Goal: Navigation & Orientation: Find specific page/section

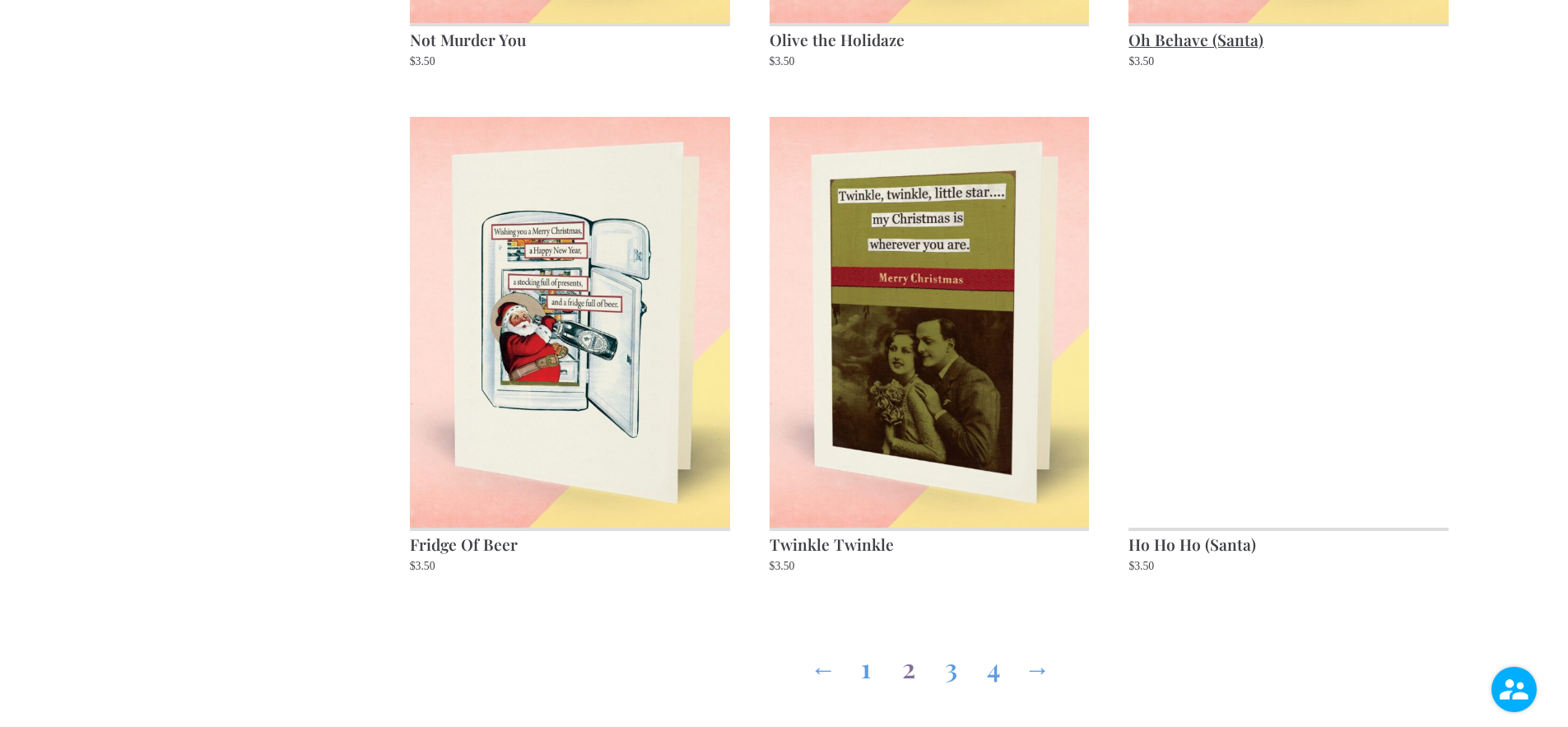
scroll to position [2388, 0]
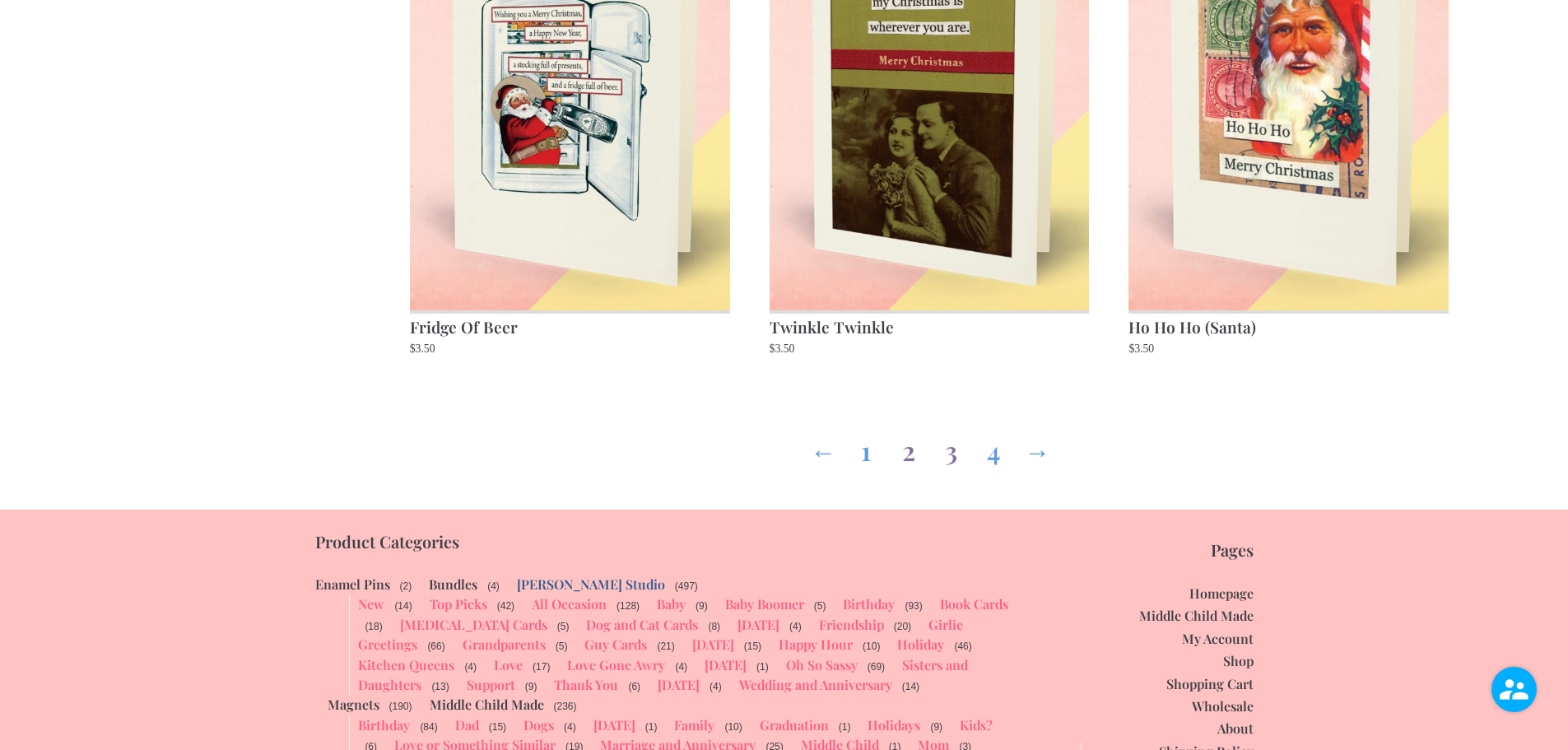
click at [950, 452] on link "3" at bounding box center [952, 447] width 26 height 60
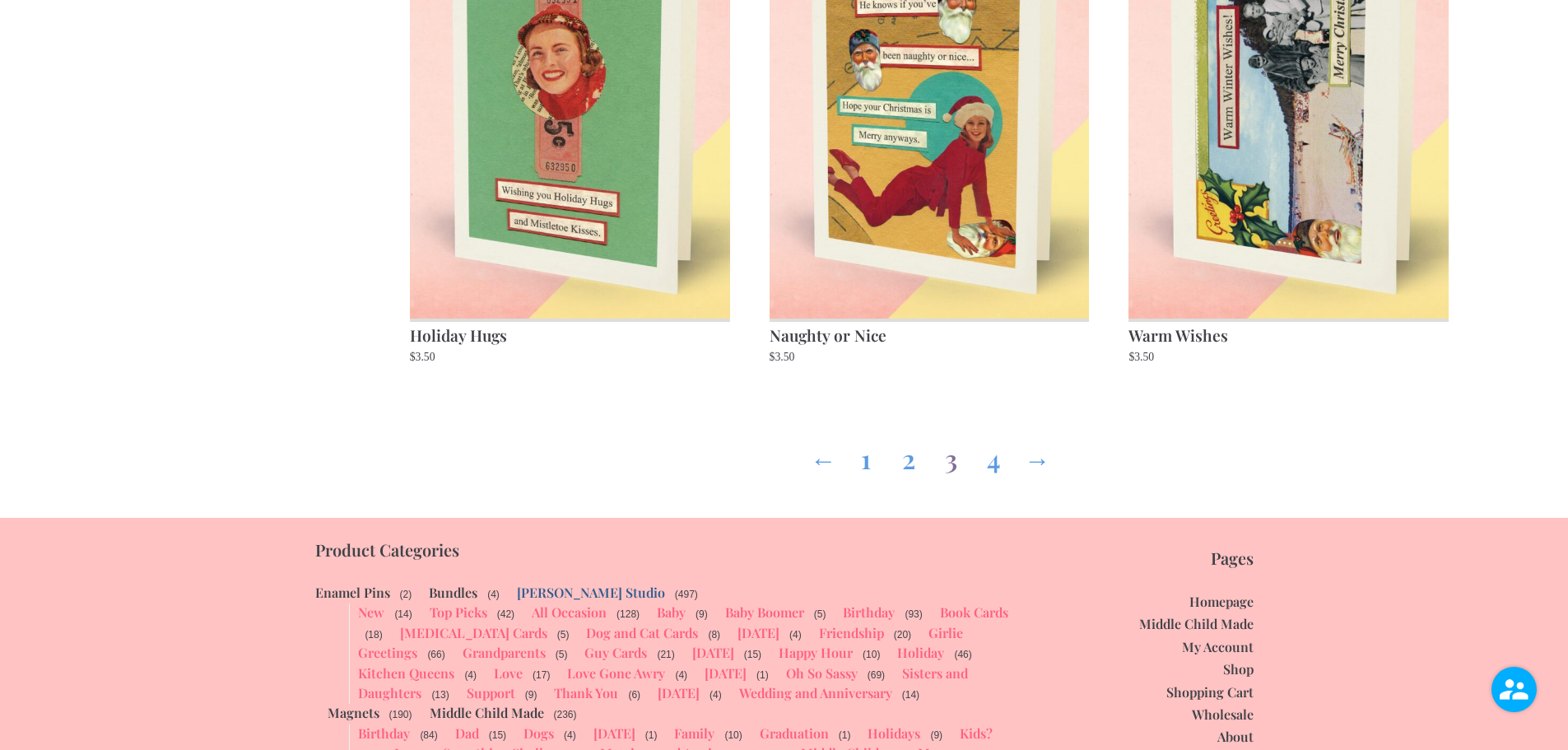
scroll to position [2388, 0]
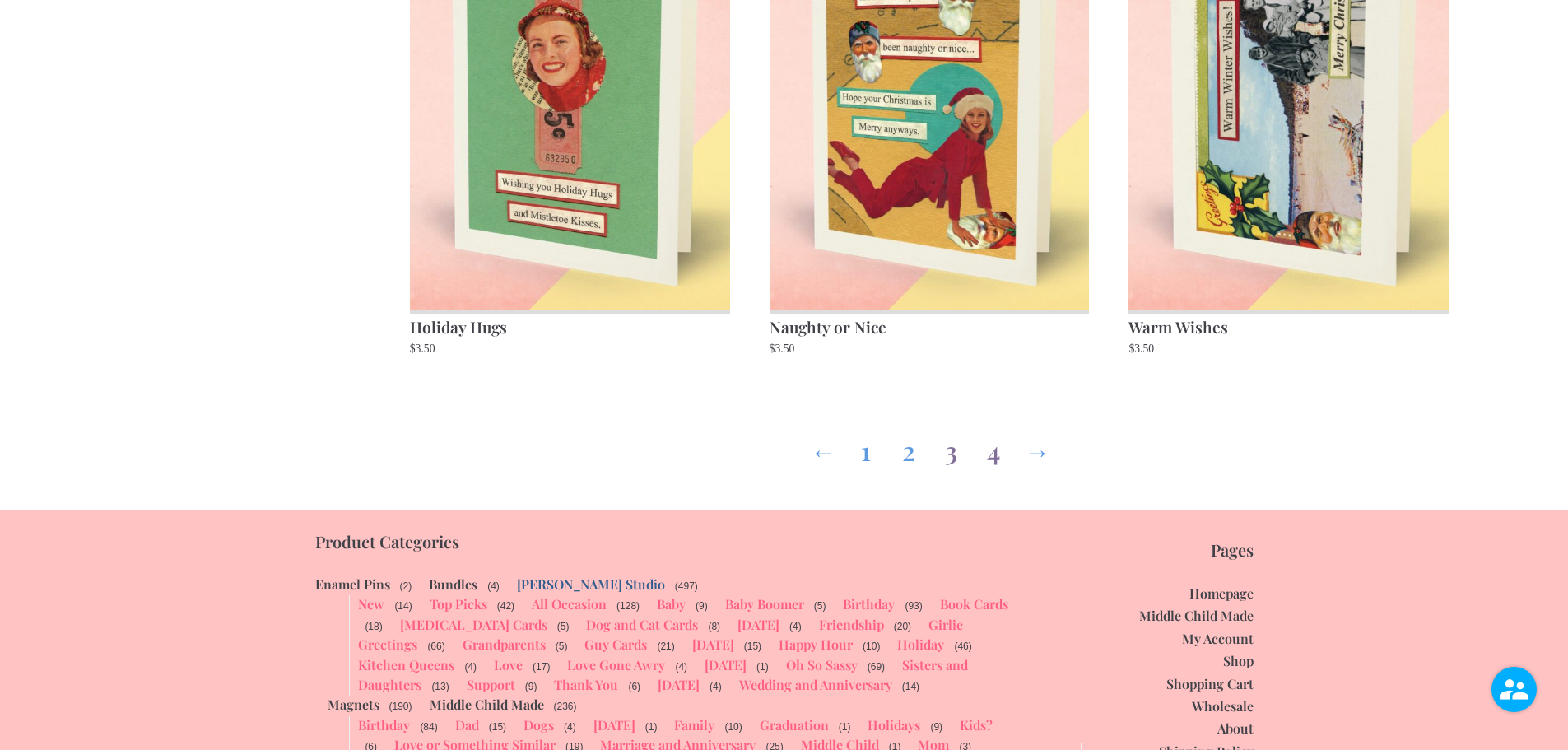
click at [999, 452] on link "4" at bounding box center [994, 447] width 26 height 60
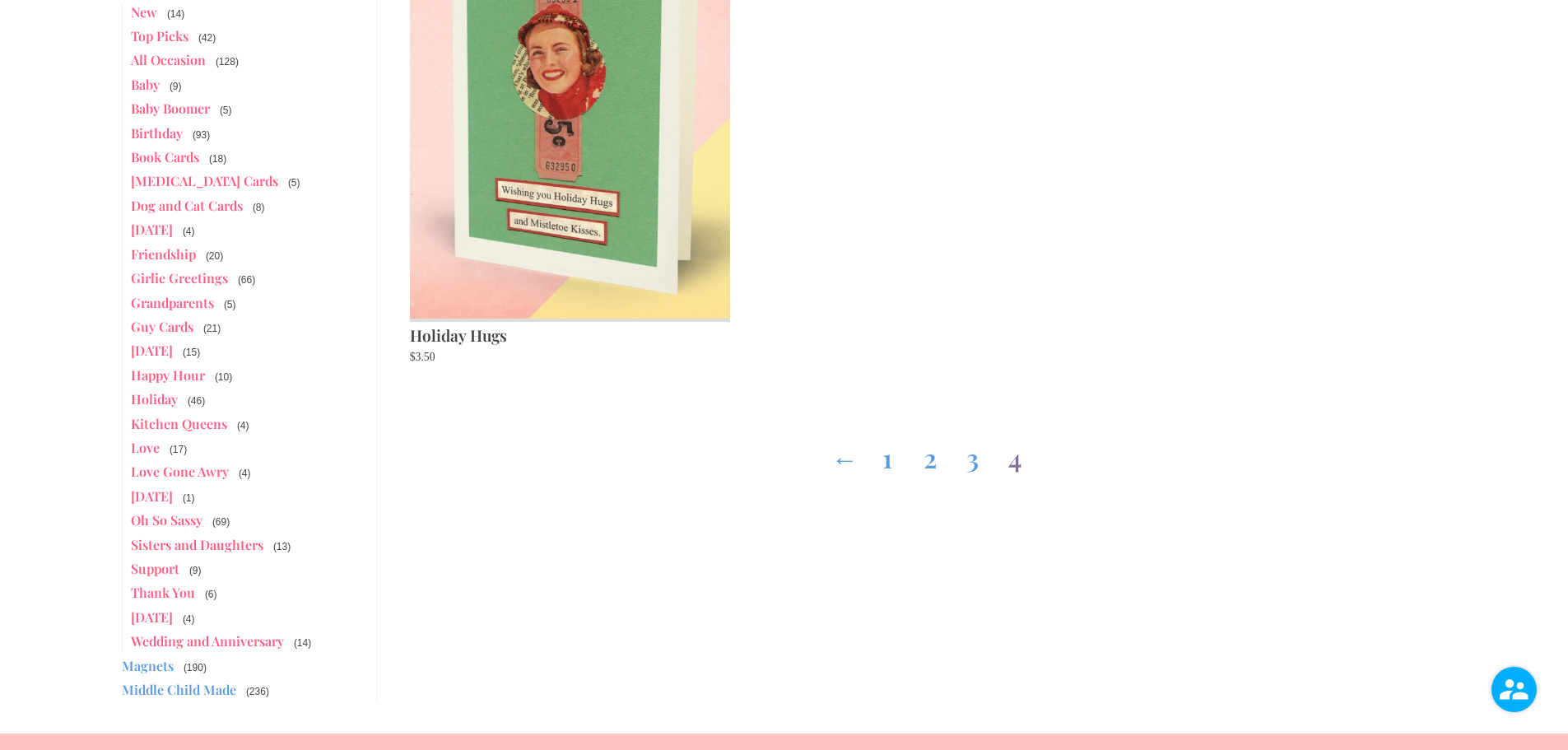
scroll to position [412, 0]
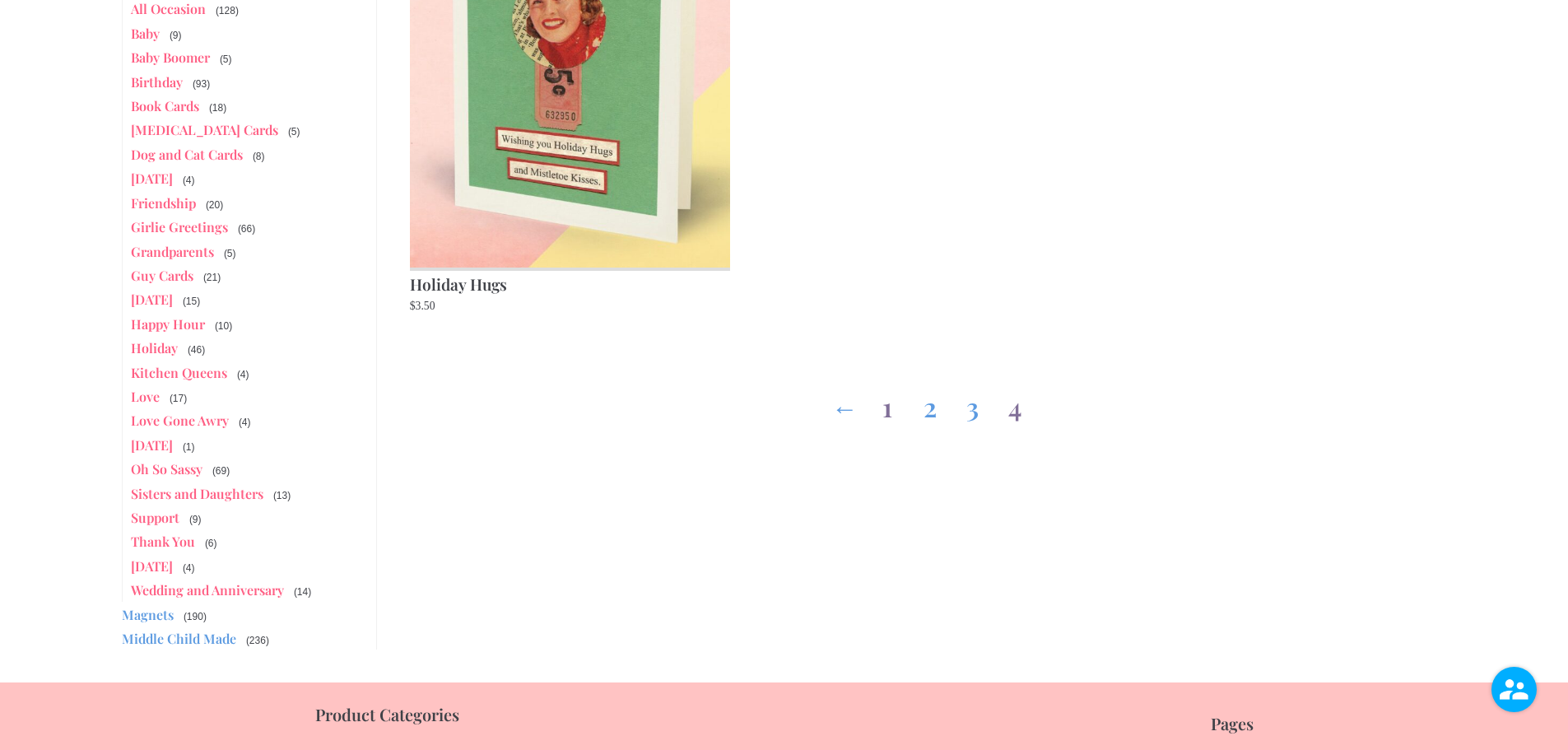
click at [885, 415] on link "1" at bounding box center [887, 403] width 26 height 60
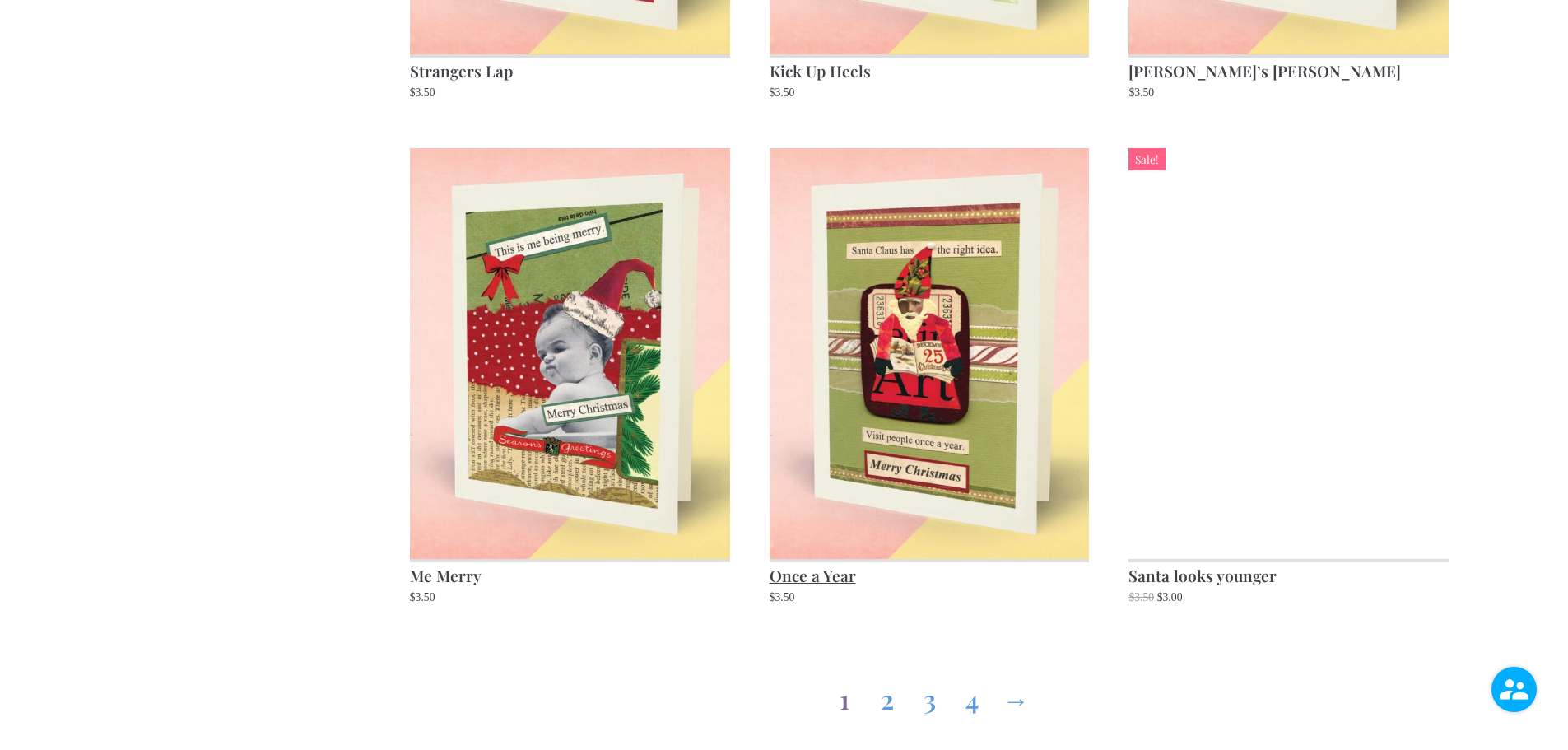
scroll to position [2141, 0]
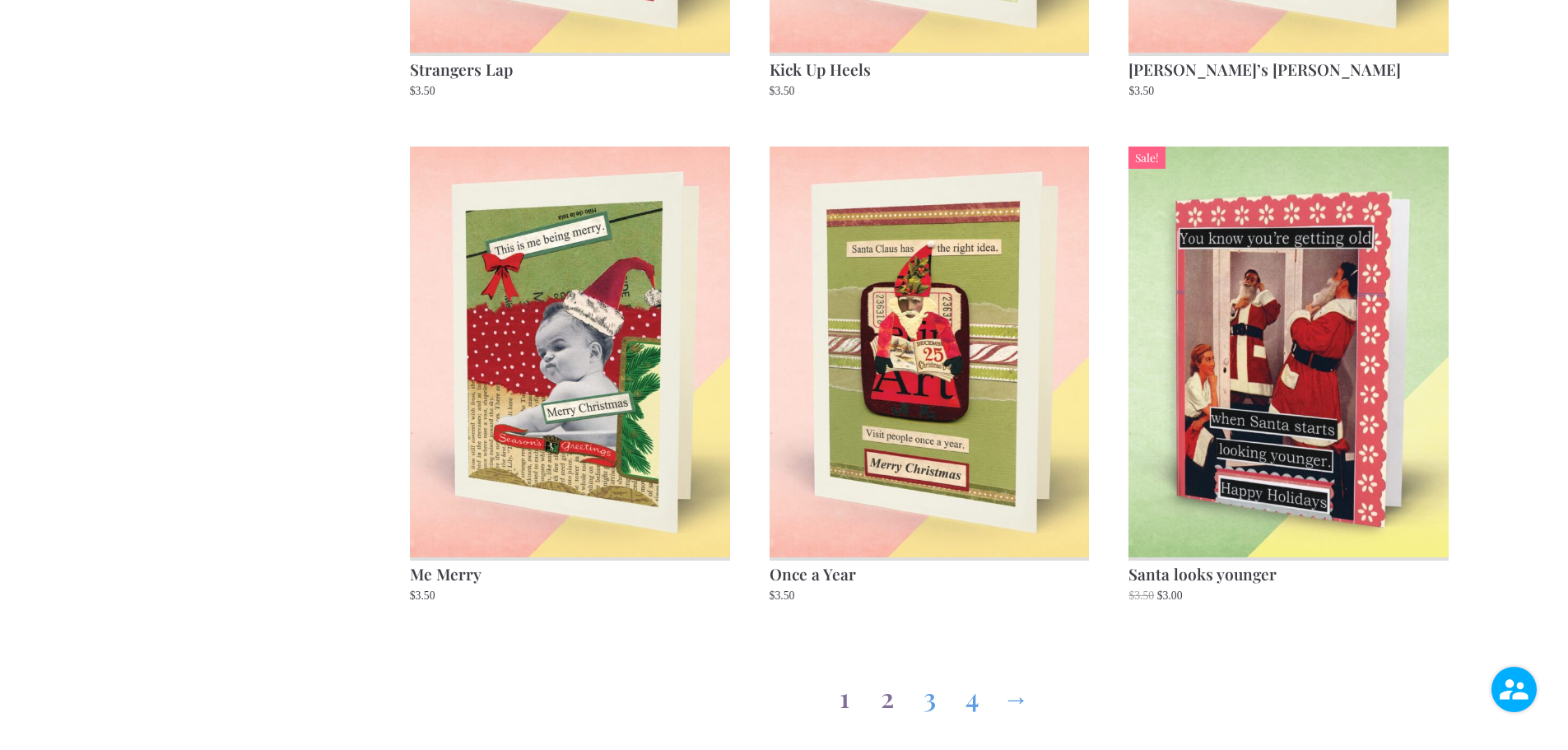
click at [885, 701] on link "2" at bounding box center [887, 694] width 26 height 60
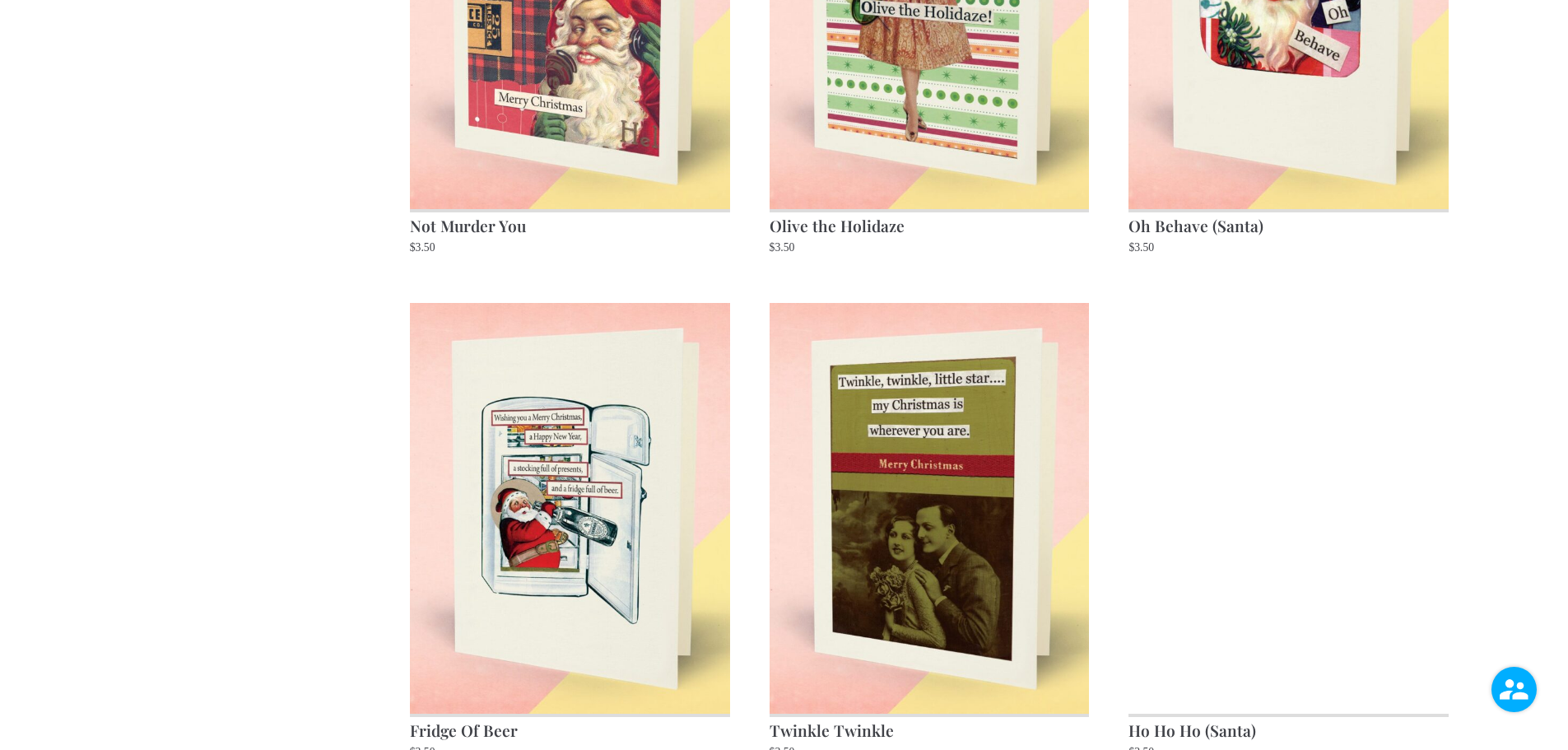
scroll to position [2141, 0]
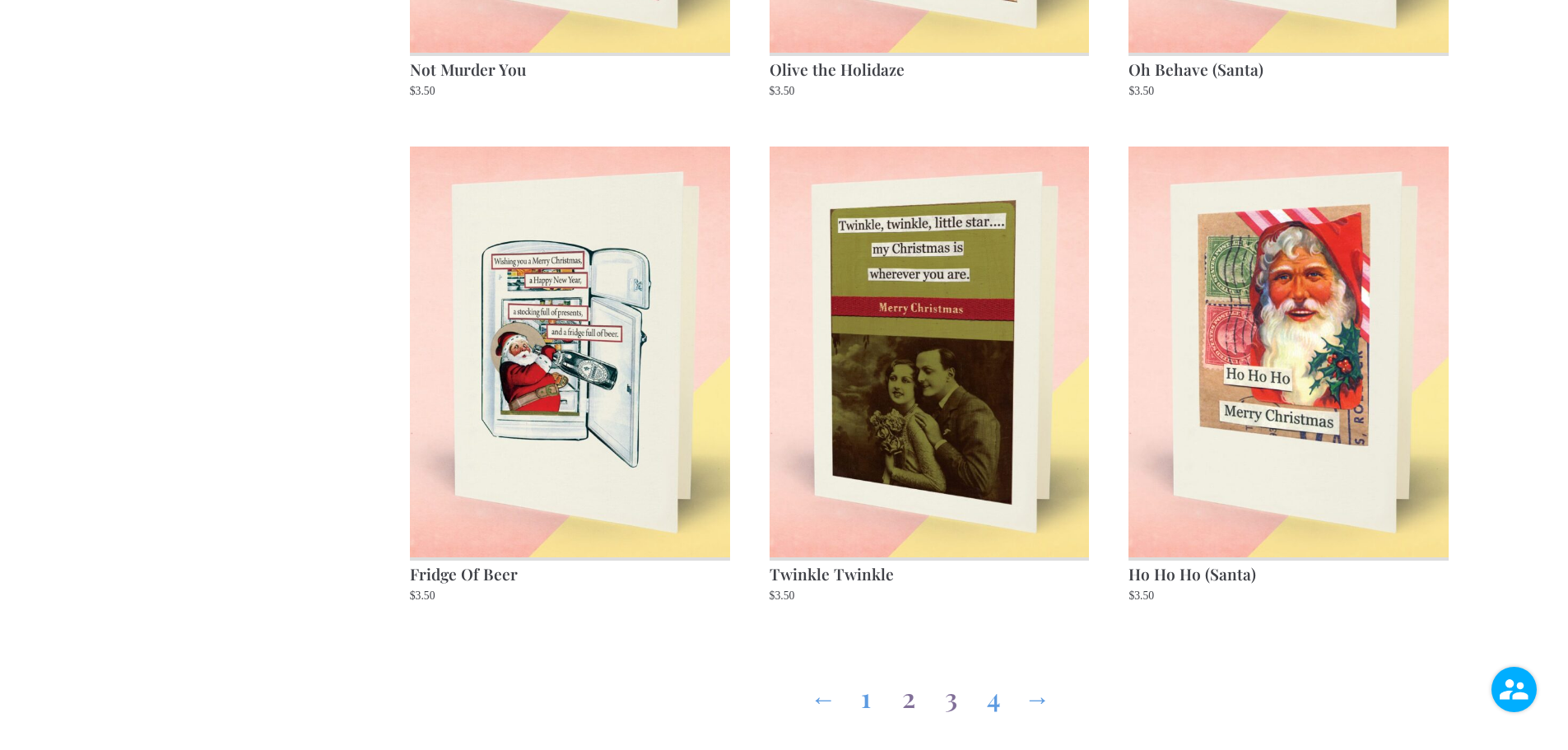
click at [951, 708] on link "3" at bounding box center [952, 694] width 26 height 60
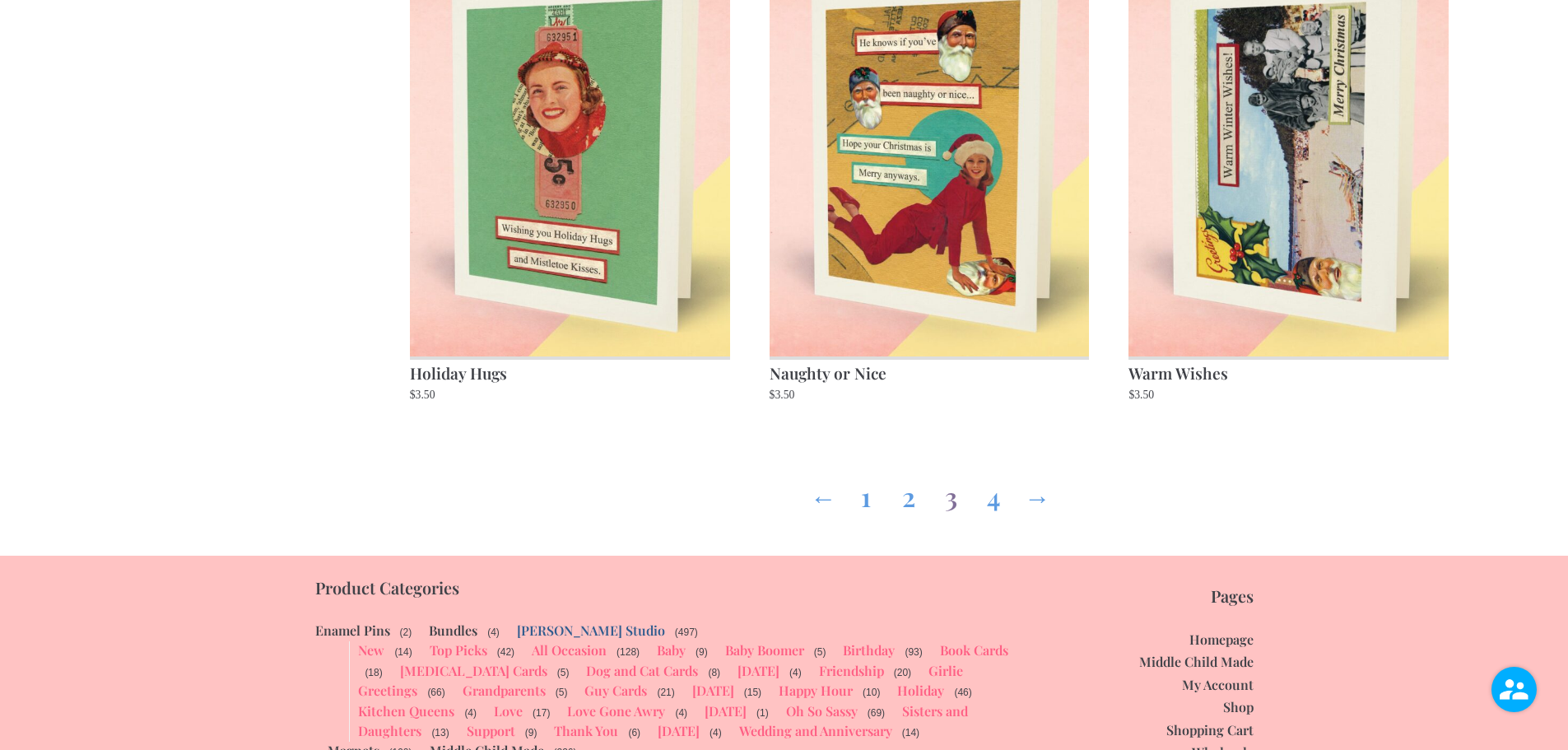
scroll to position [2521, 0]
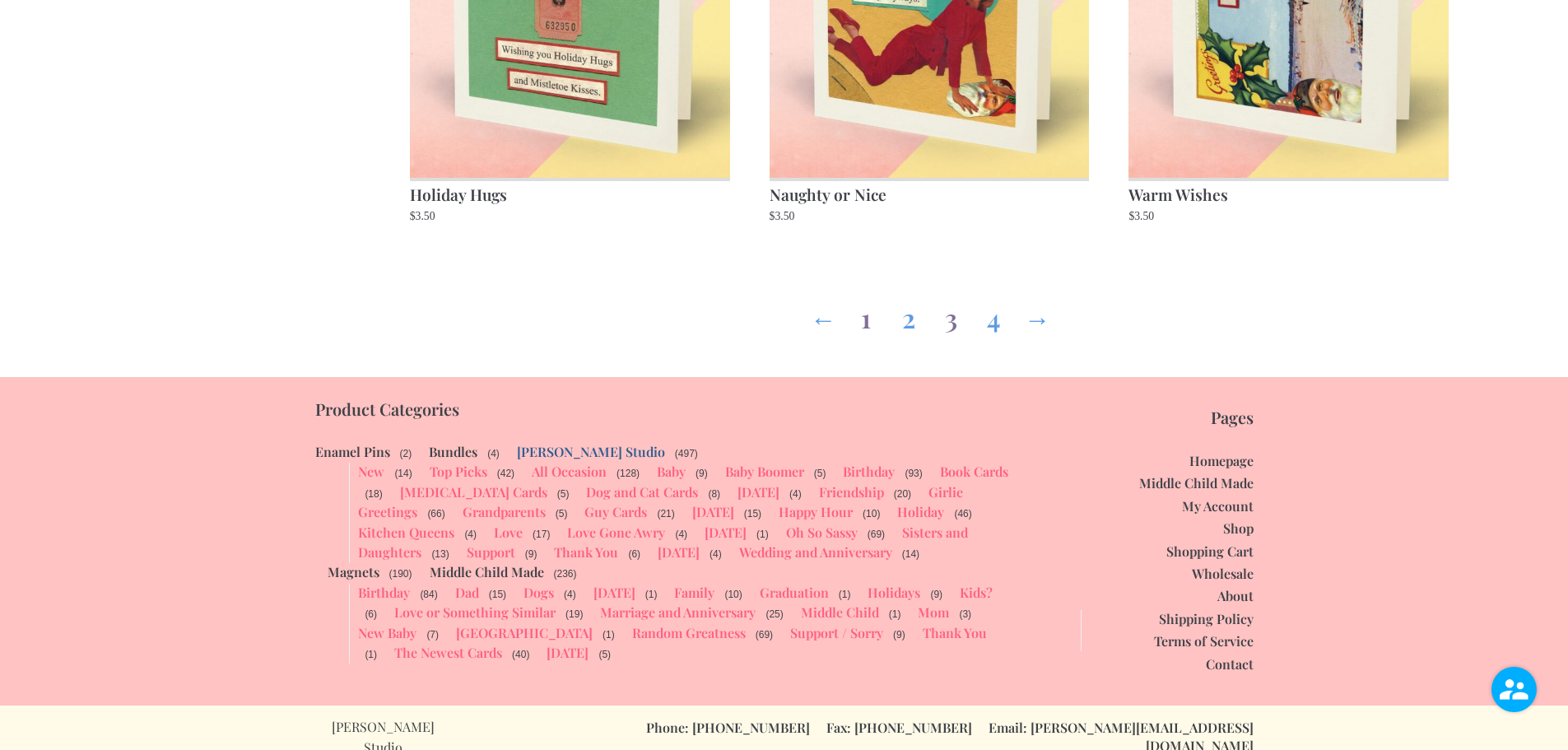
click at [863, 325] on link "1" at bounding box center [866, 315] width 26 height 60
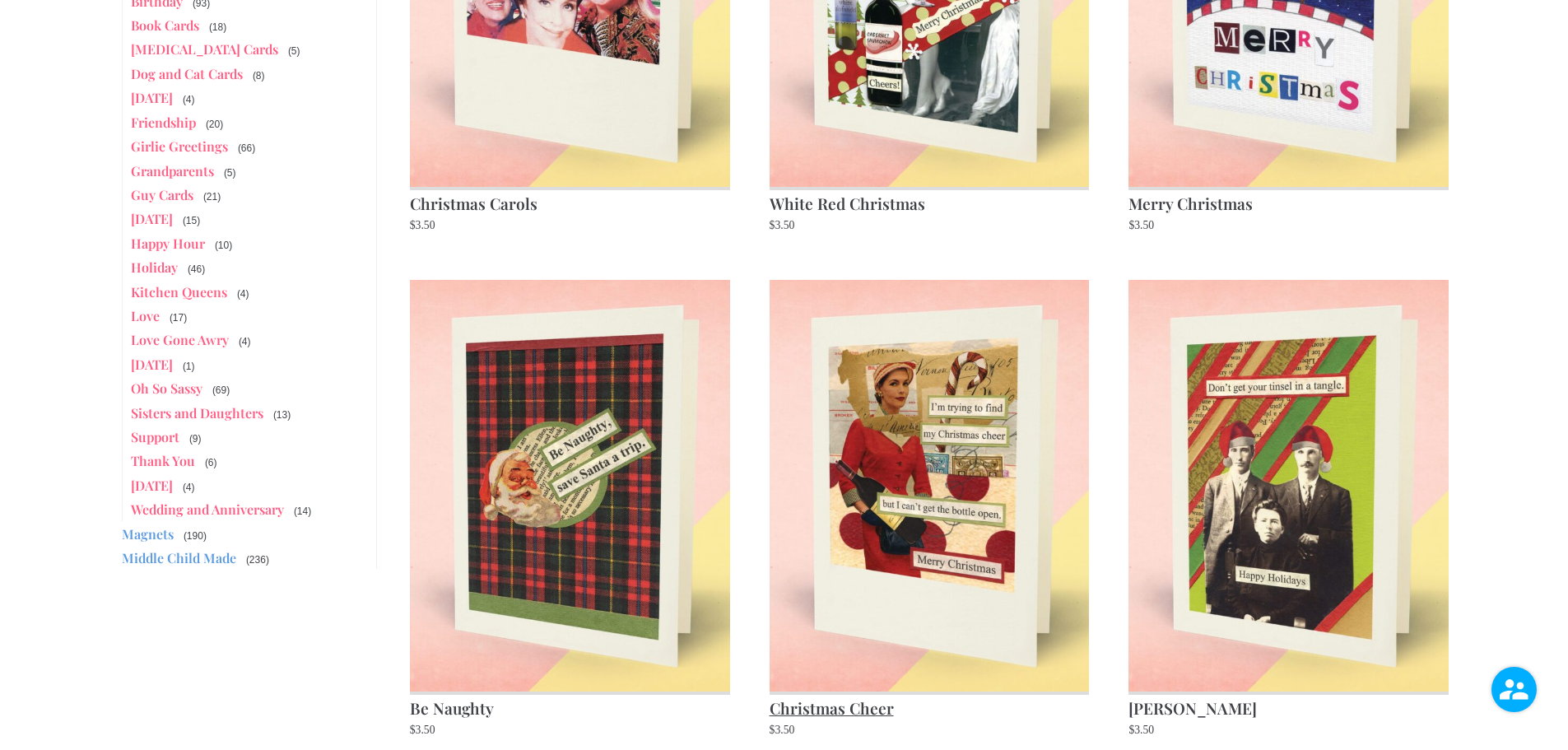
scroll to position [494, 0]
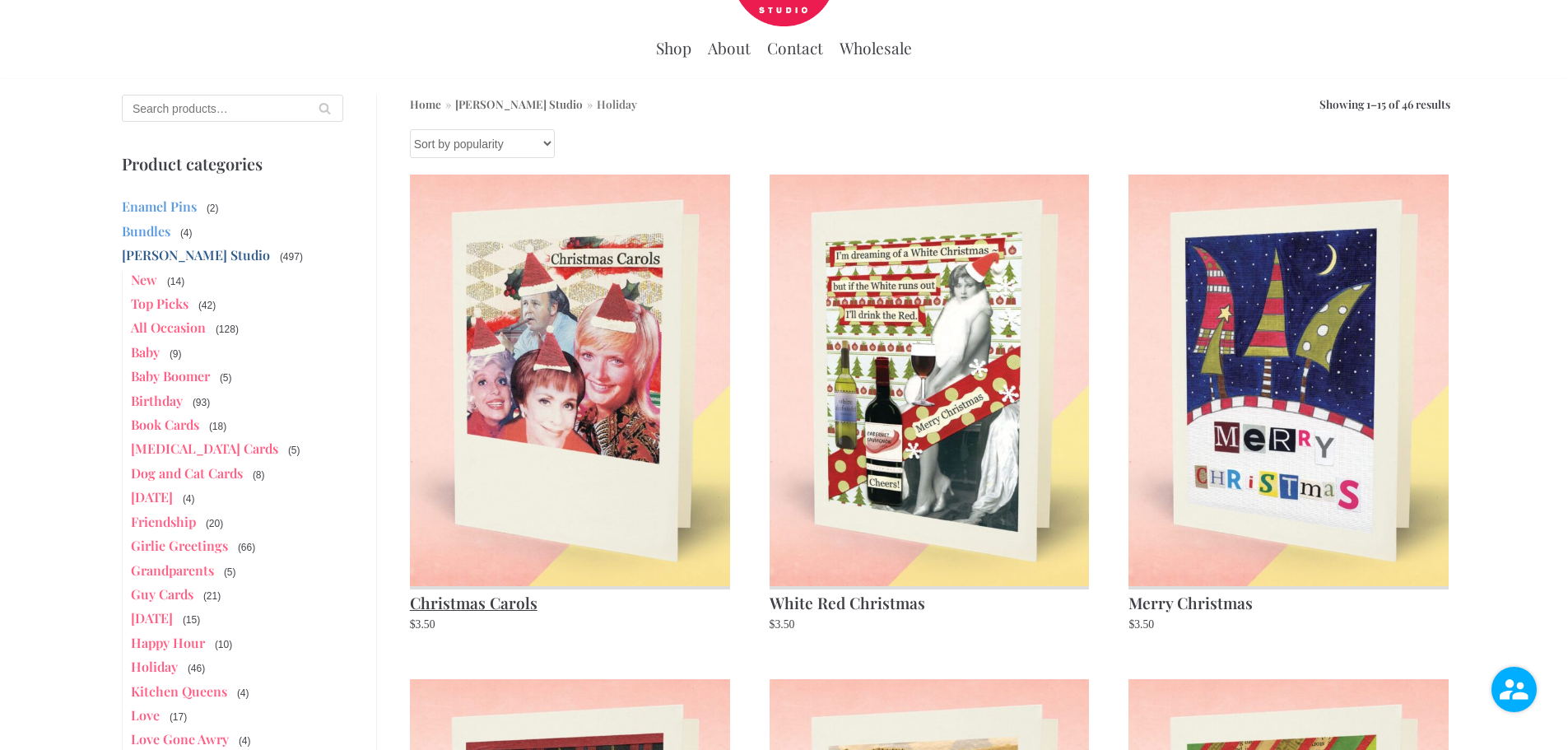
scroll to position [0, 0]
